Goal: Information Seeking & Learning: Learn about a topic

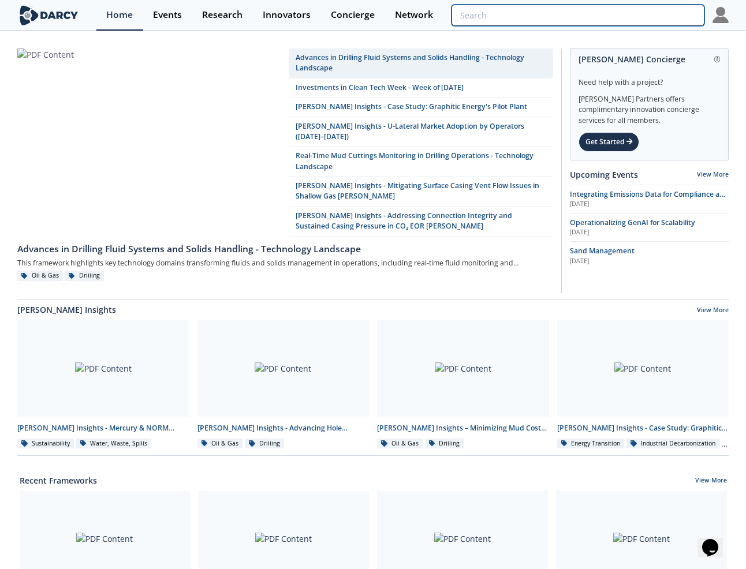
click at [648, 17] on input "search" at bounding box center [577, 15] width 253 height 21
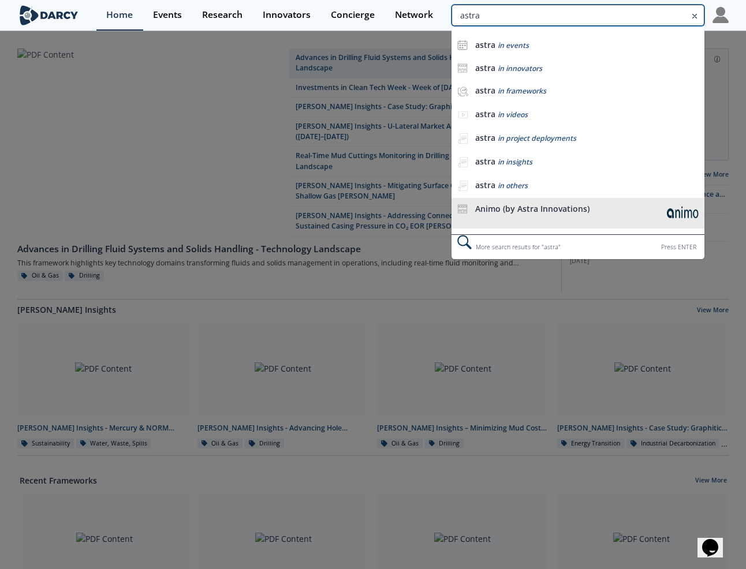
type input "astra"
click at [525, 211] on div "Animo (by Astra Innovations)" at bounding box center [567, 209] width 185 height 10
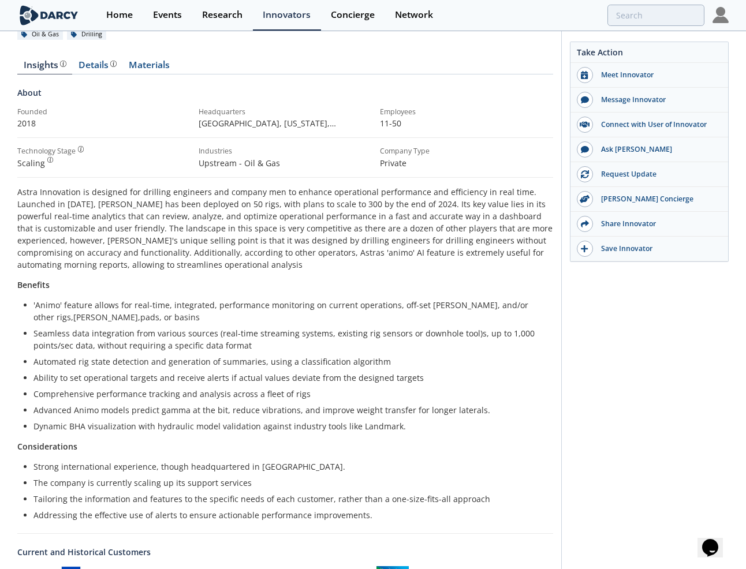
scroll to position [96, 0]
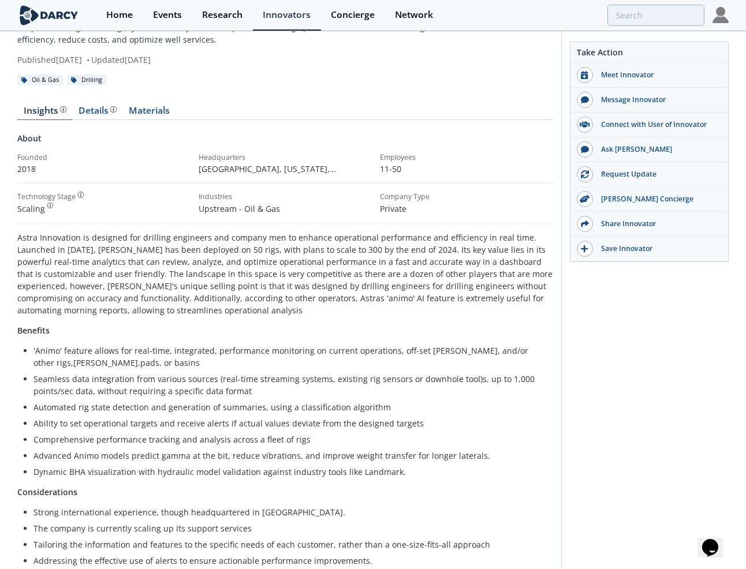
click at [38, 234] on p "Astra Innovation is designed for drilling engineers and company men to enhance …" at bounding box center [285, 274] width 536 height 85
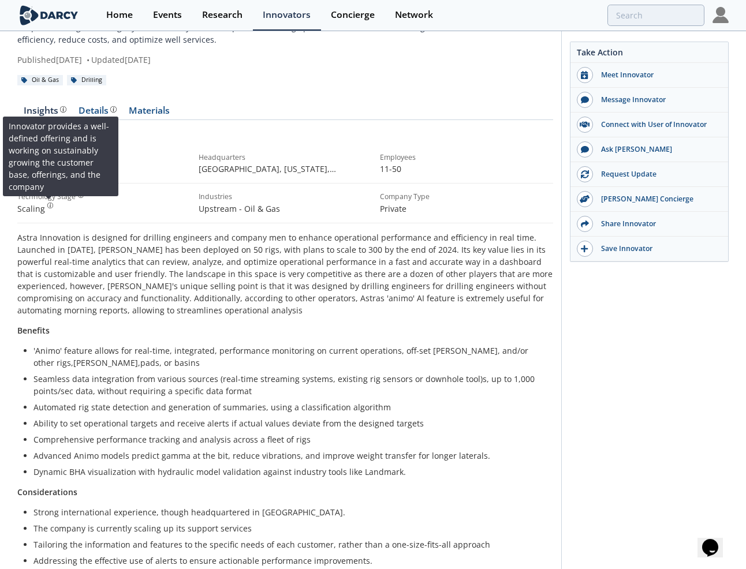
click at [48, 206] on img at bounding box center [50, 206] width 6 height 6
